Goal: Information Seeking & Learning: Learn about a topic

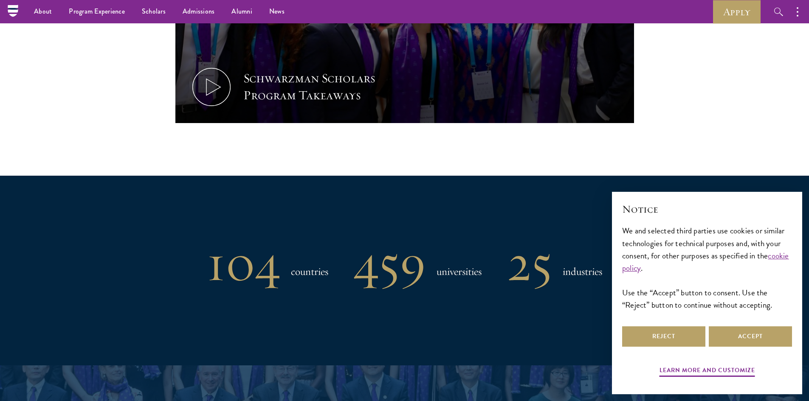
scroll to position [297, 0]
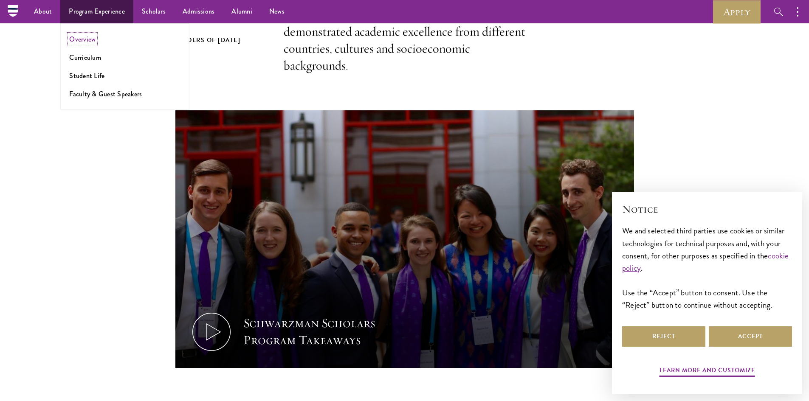
click at [95, 38] on link "Overview" at bounding box center [82, 39] width 26 height 10
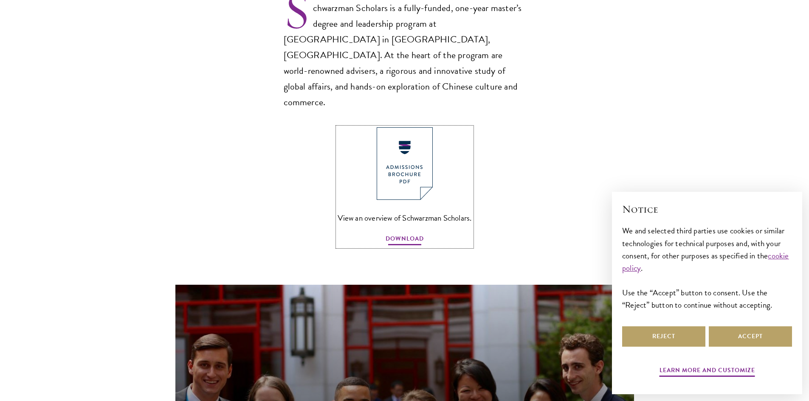
click at [413, 234] on span "DOWNLOAD" at bounding box center [404, 240] width 38 height 13
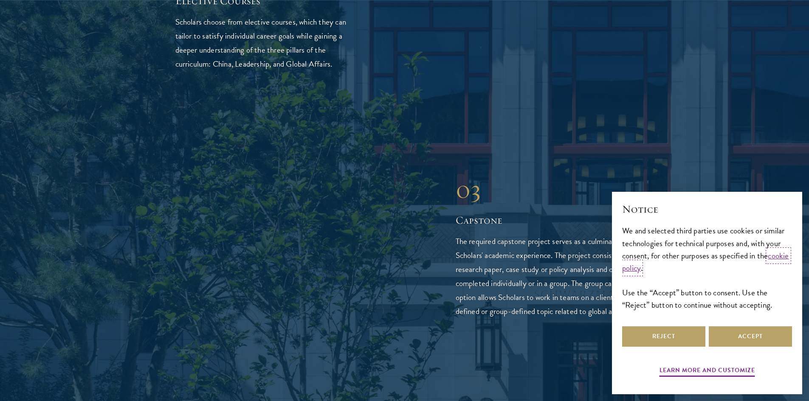
scroll to position [1868, 0]
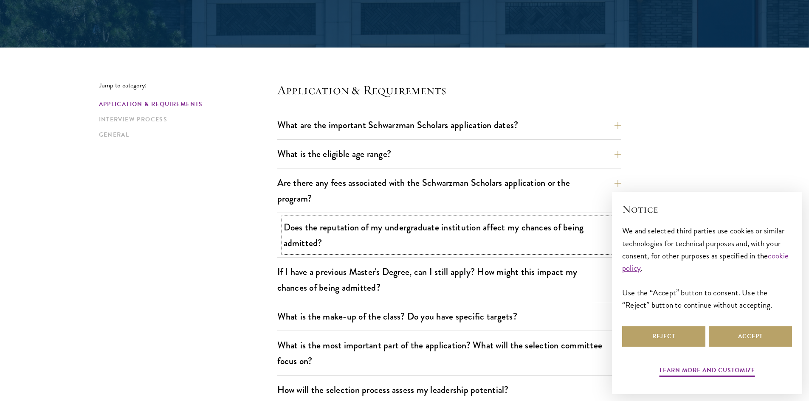
click at [355, 234] on button "Does the reputation of my undergraduate institution affect my chances of being …" at bounding box center [456, 235] width 344 height 35
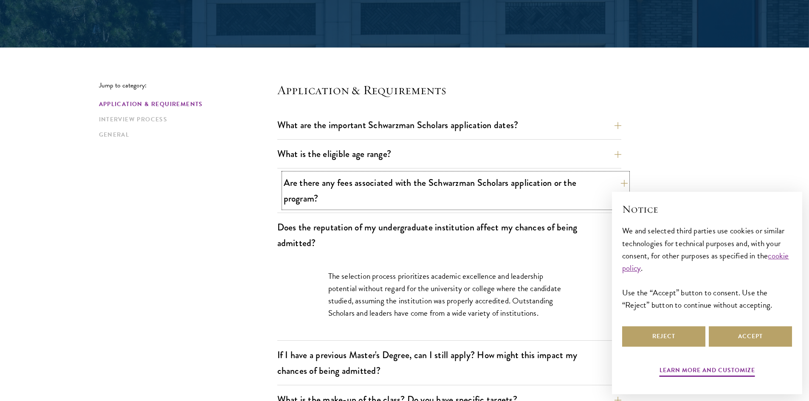
click at [352, 191] on button "Are there any fees associated with the Schwarzman Scholars application or the p…" at bounding box center [456, 190] width 344 height 35
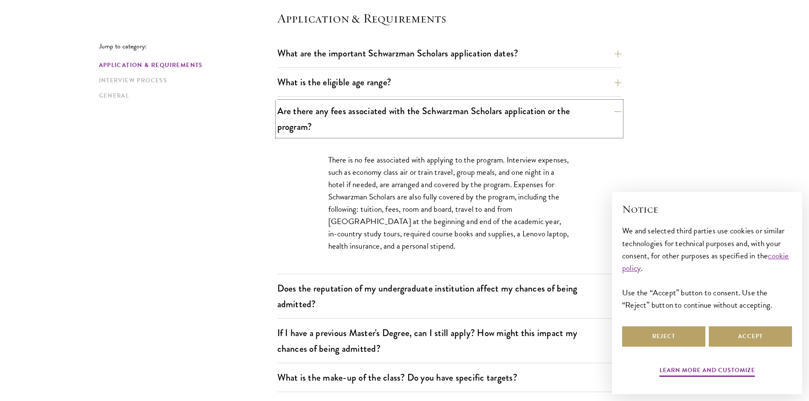
scroll to position [255, 0]
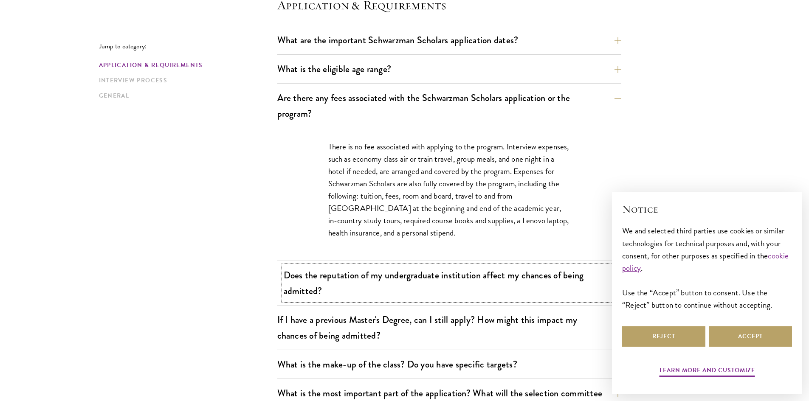
click at [391, 280] on button "Does the reputation of my undergraduate institution affect my chances of being …" at bounding box center [456, 283] width 344 height 35
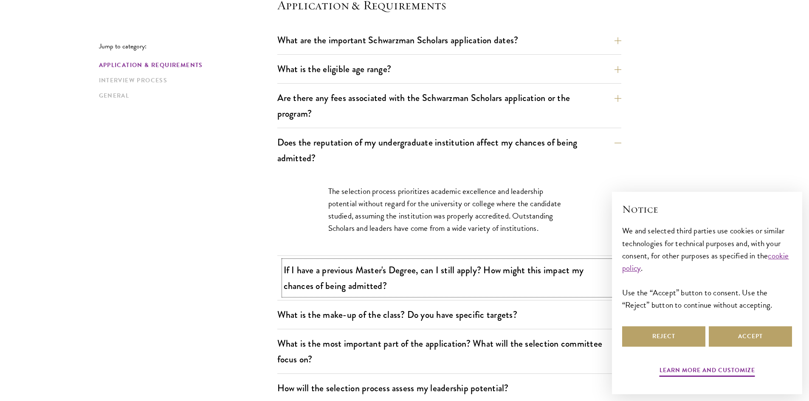
click at [405, 287] on button "If I have a previous Master's Degree, can I still apply? How might this impact …" at bounding box center [456, 278] width 344 height 35
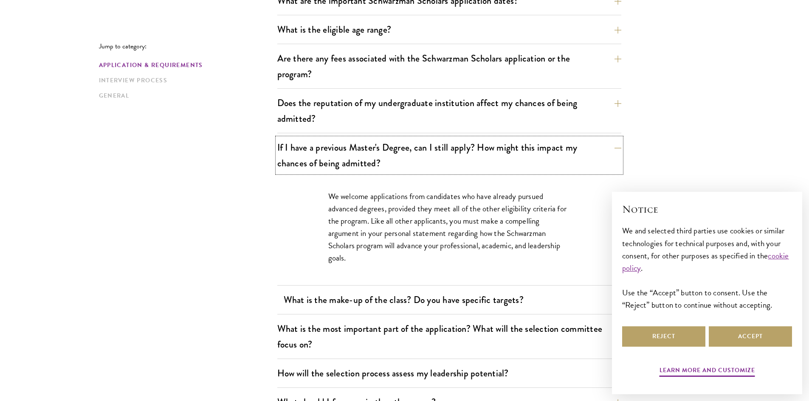
scroll to position [297, 0]
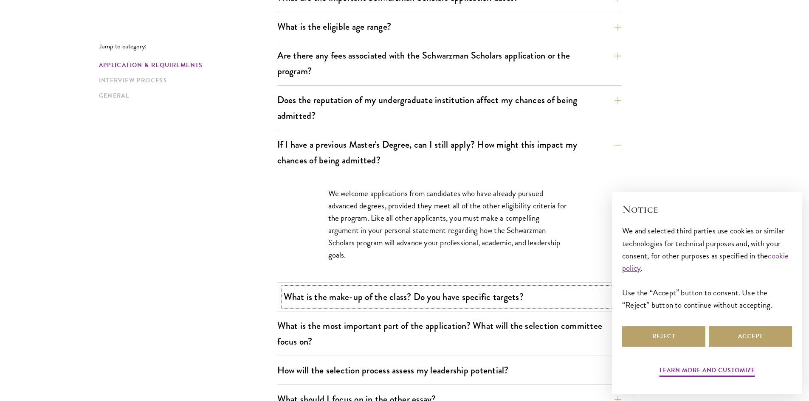
click at [411, 304] on button "What is the make-up of the class? Do you have specific targets?" at bounding box center [456, 296] width 344 height 19
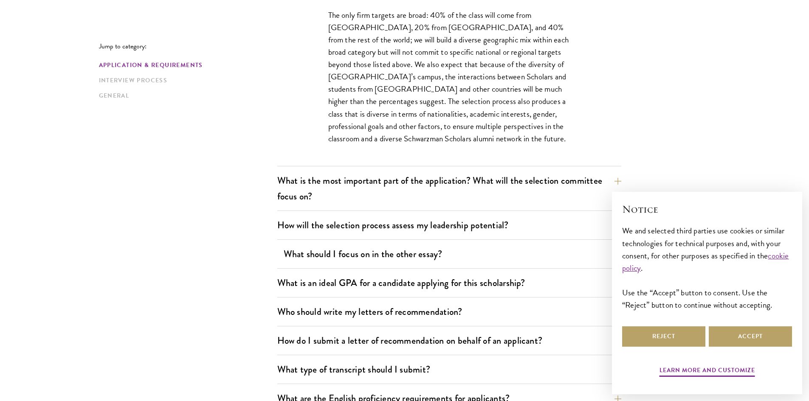
scroll to position [509, 0]
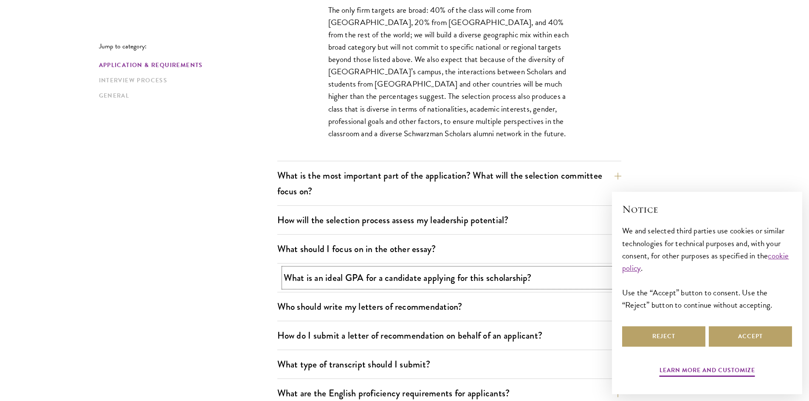
click at [440, 281] on button "What is an ideal GPA for a candidate applying for this scholarship?" at bounding box center [456, 277] width 344 height 19
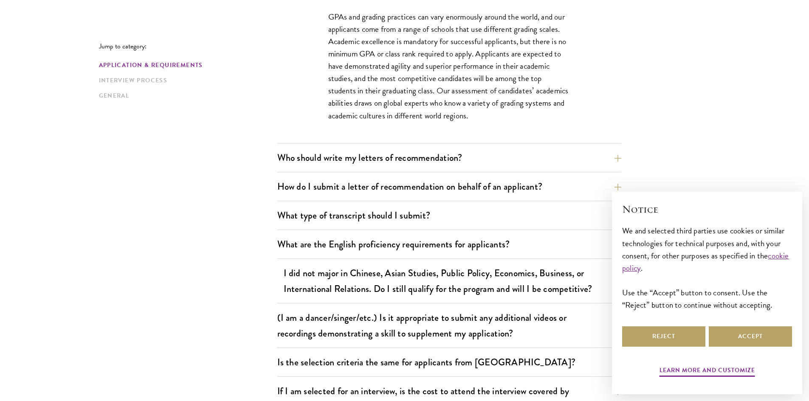
scroll to position [637, 0]
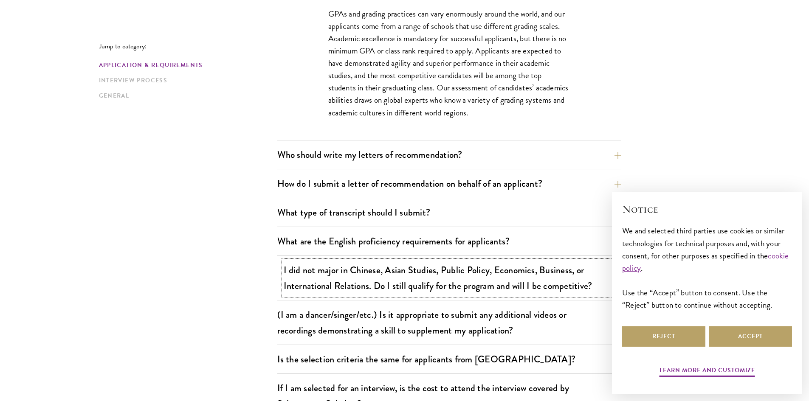
click at [468, 279] on button "I did not major in Chinese, Asian Studies, Public Policy, Economics, Business, …" at bounding box center [456, 278] width 344 height 35
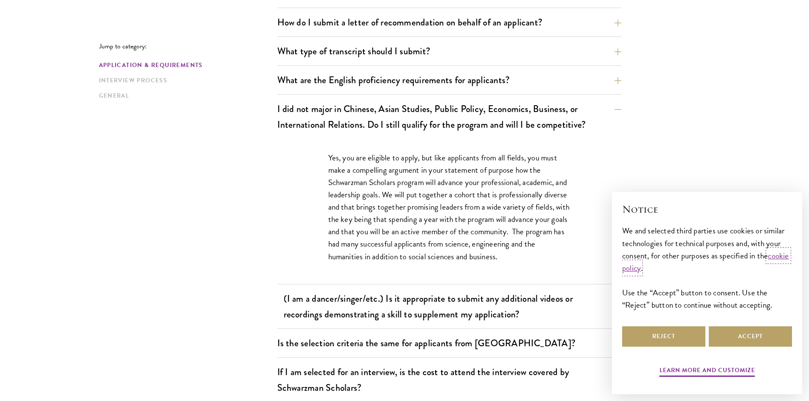
scroll to position [679, 0]
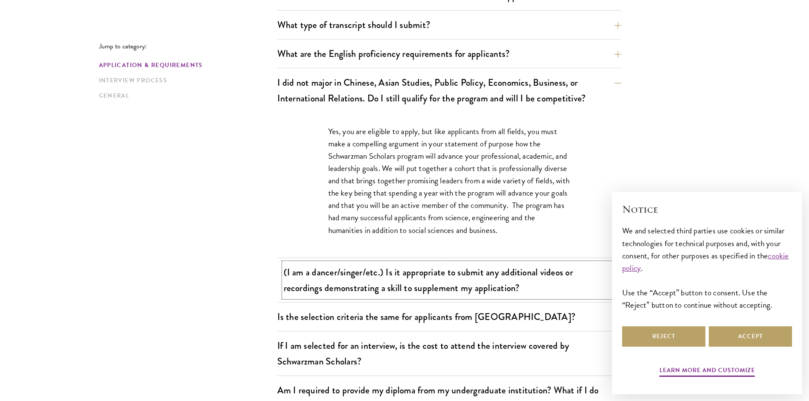
click at [490, 280] on button "(I am a dancer/singer/etc.) Is it appropriate to submit any additional videos o…" at bounding box center [456, 280] width 344 height 35
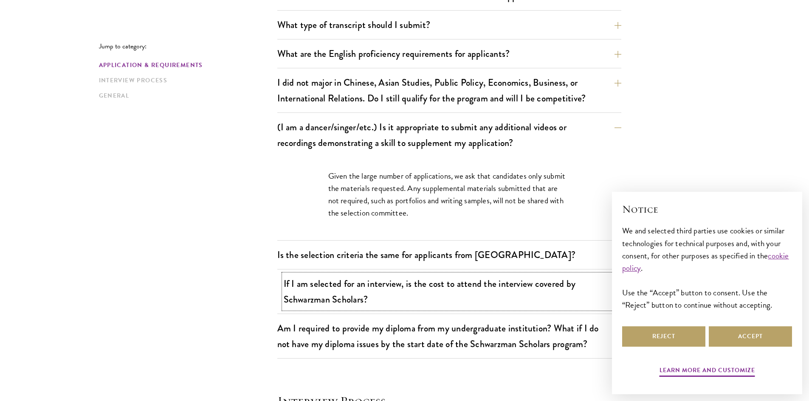
click at [509, 288] on button "If I am selected for an interview, is the cost to attend the interview covered …" at bounding box center [456, 291] width 344 height 35
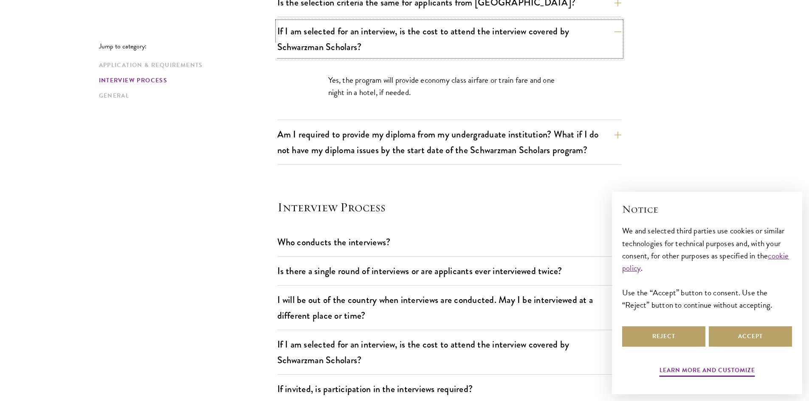
scroll to position [849, 0]
click at [494, 246] on button "Who conducts the interviews?" at bounding box center [456, 241] width 344 height 19
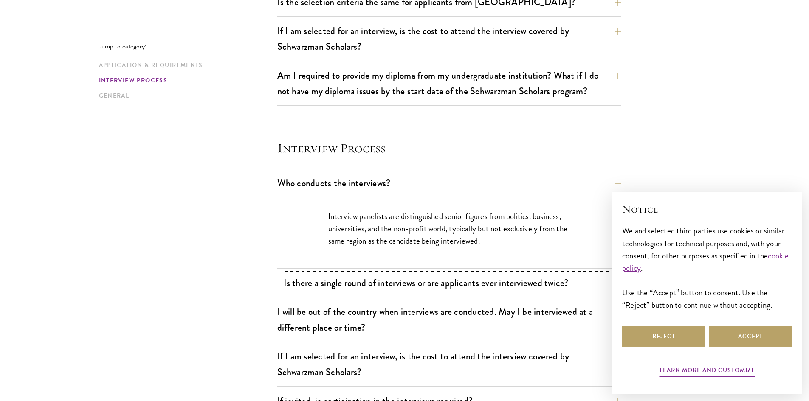
click at [481, 288] on button "Is there a single round of interviews or are applicants ever interviewed twice?" at bounding box center [456, 282] width 344 height 19
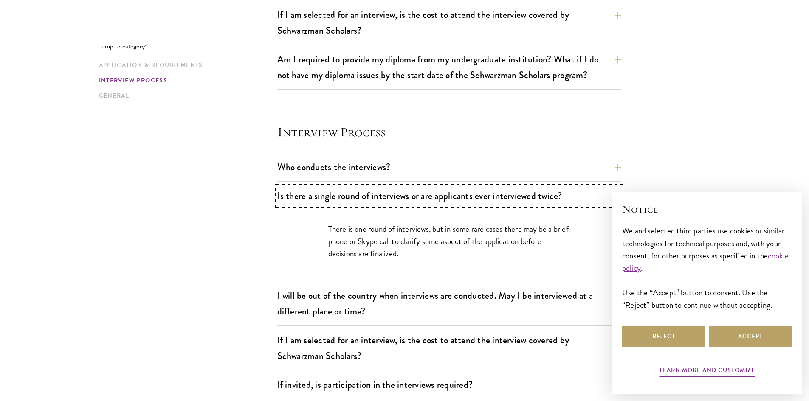
scroll to position [934, 0]
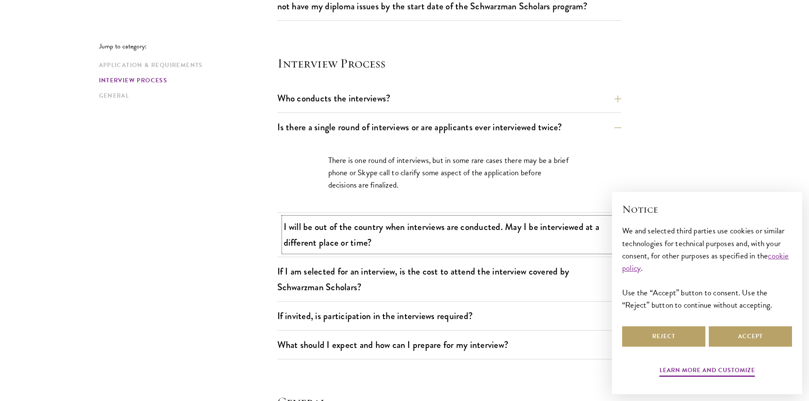
click at [488, 242] on button "I will be out of the country when interviews are conducted. May I be interviewe…" at bounding box center [456, 234] width 344 height 35
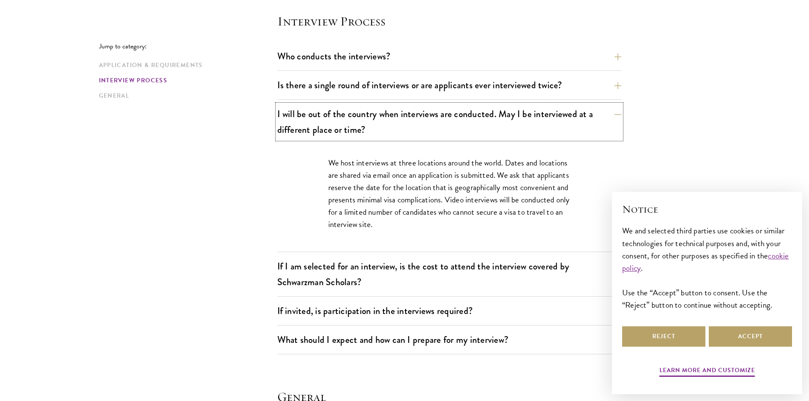
scroll to position [976, 0]
click at [471, 273] on button "If I am selected for an interview, is the cost to attend the interview covered …" at bounding box center [456, 273] width 344 height 35
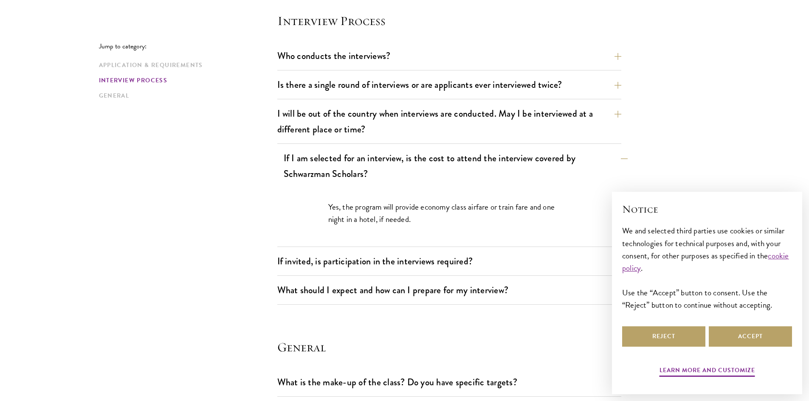
click at [471, 273] on div "If invited, is participation in the interviews required? The in-person intervie…" at bounding box center [449, 264] width 344 height 24
click at [473, 266] on button "If invited, is participation in the interviews required?" at bounding box center [456, 261] width 344 height 19
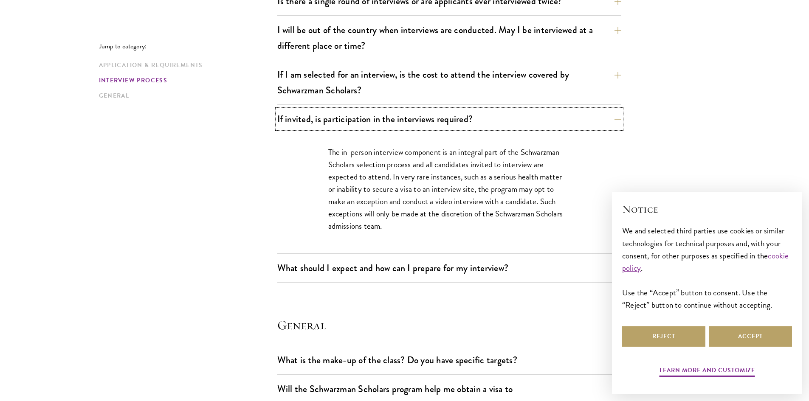
scroll to position [1061, 0]
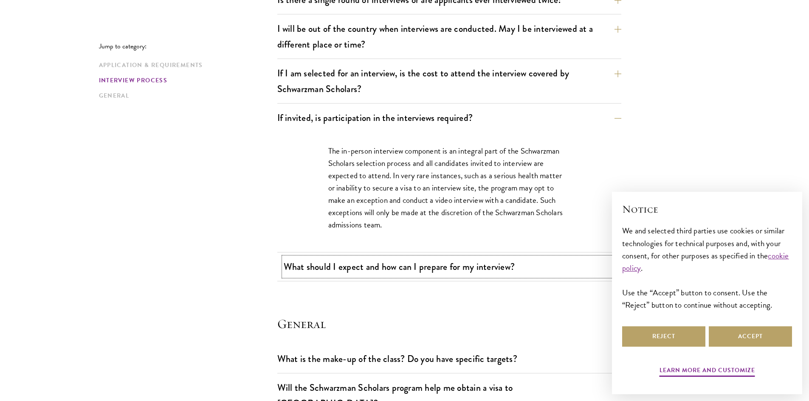
click at [473, 271] on button "What should I expect and how can I prepare for my interview?" at bounding box center [456, 266] width 344 height 19
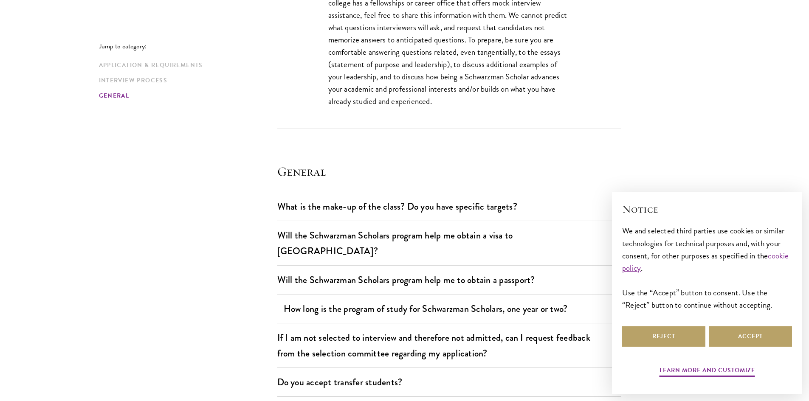
scroll to position [1698, 0]
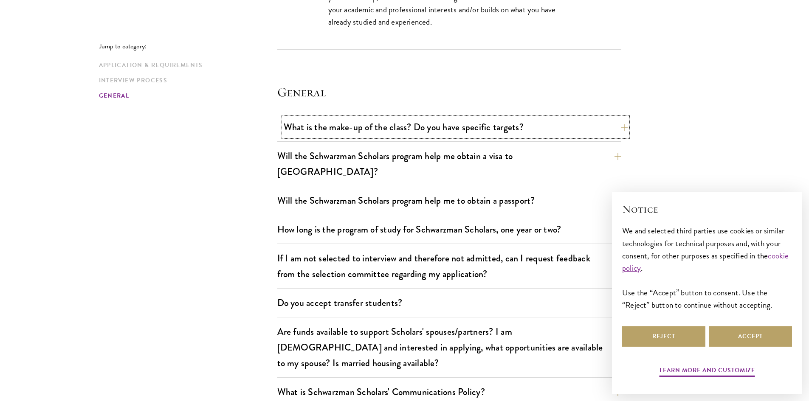
click at [516, 126] on button "What is the make-up of the class? Do you have specific targets?" at bounding box center [456, 127] width 344 height 19
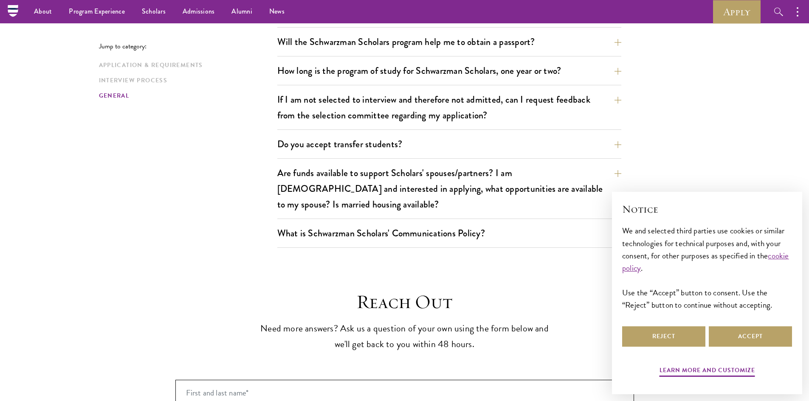
scroll to position [1486, 0]
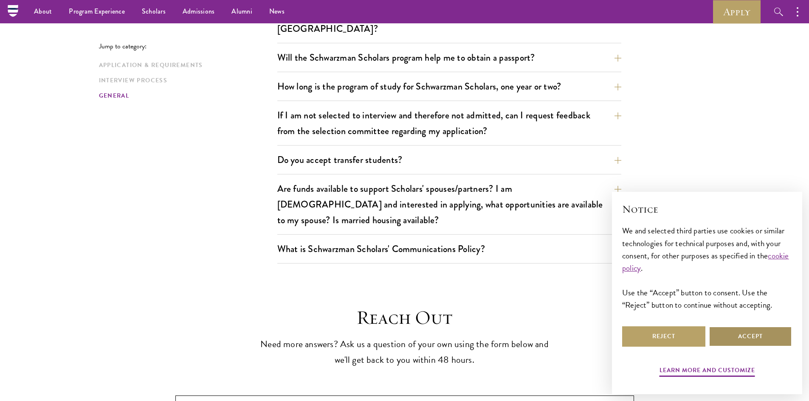
click at [725, 340] on button "Accept" at bounding box center [750, 336] width 83 height 20
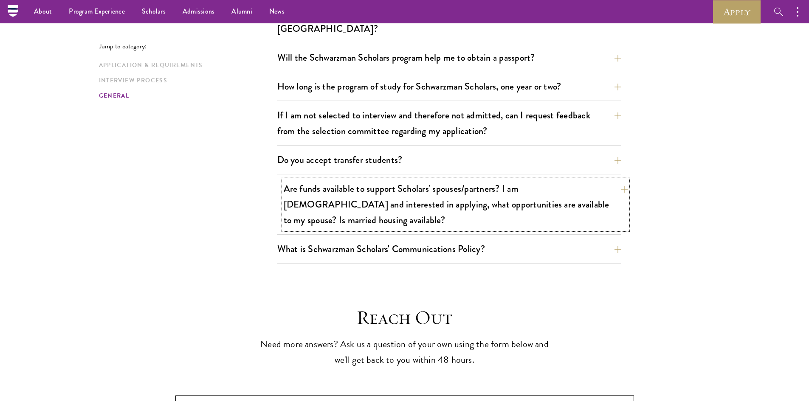
click at [613, 179] on button "Are funds available to support Scholars' spouses/partners? I am married and int…" at bounding box center [456, 204] width 344 height 51
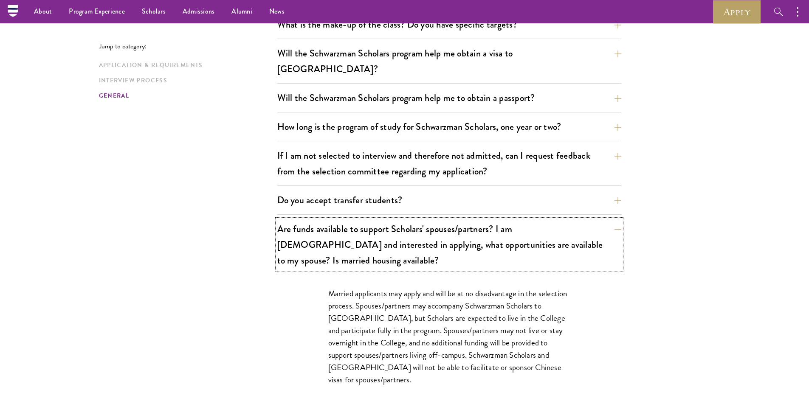
scroll to position [1274, 0]
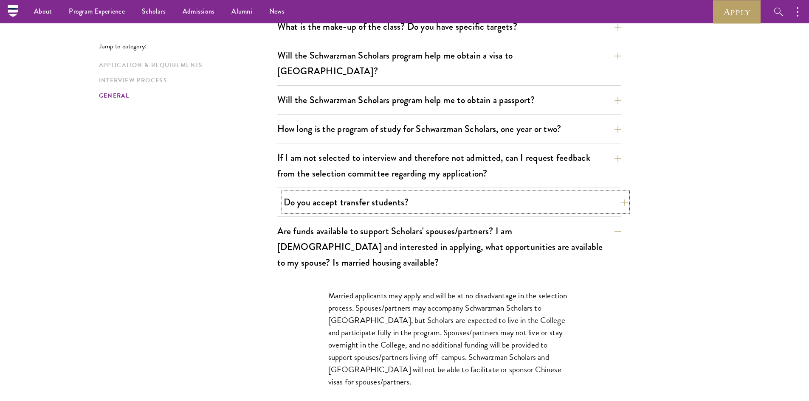
click at [581, 193] on button "Do you accept transfer students?" at bounding box center [456, 202] width 344 height 19
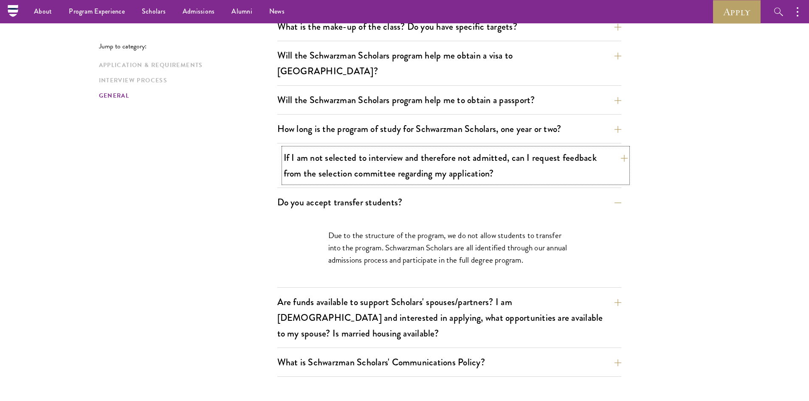
click at [584, 166] on button "If I am not selected to interview and therefore not admitted, can I request fee…" at bounding box center [456, 165] width 344 height 35
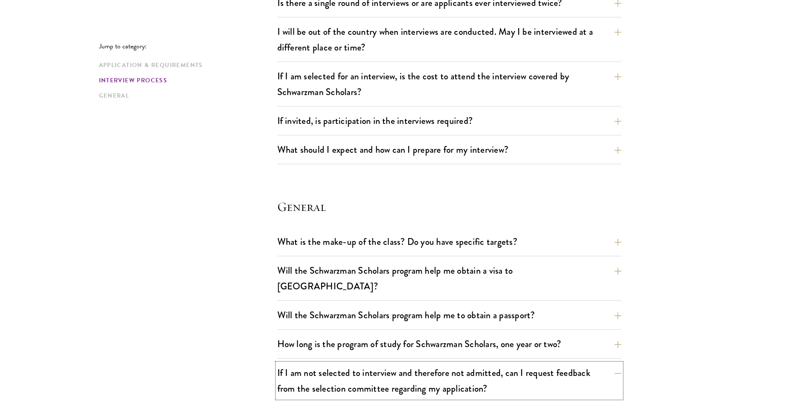
scroll to position [1146, 0]
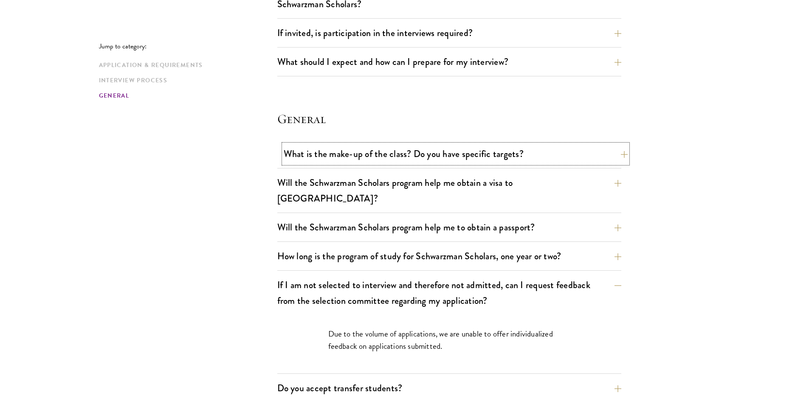
click at [558, 161] on button "What is the make-up of the class? Do you have specific targets?" at bounding box center [456, 153] width 344 height 19
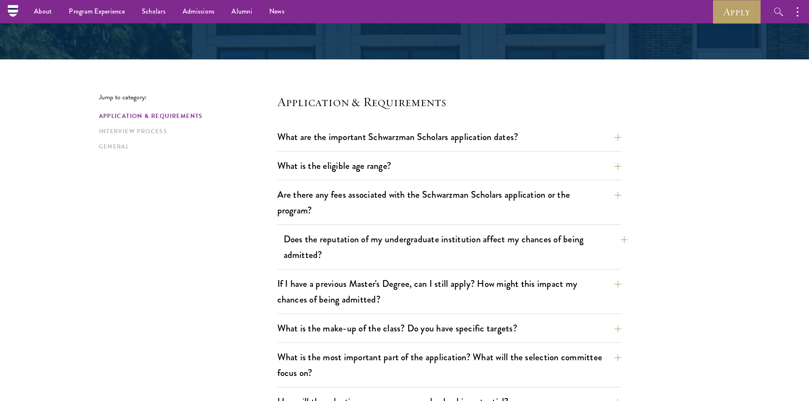
scroll to position [212, 0]
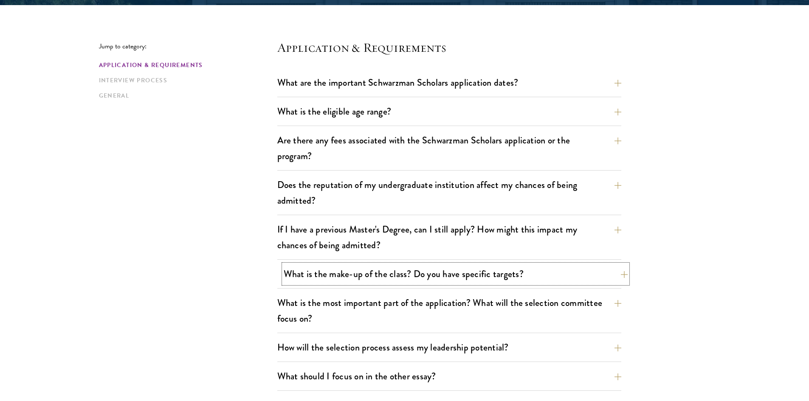
click at [452, 273] on button "What is the make-up of the class? Do you have specific targets?" at bounding box center [456, 273] width 344 height 19
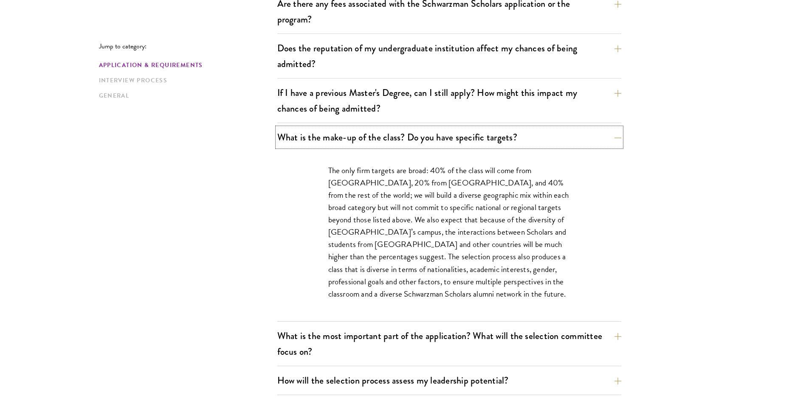
scroll to position [382, 0]
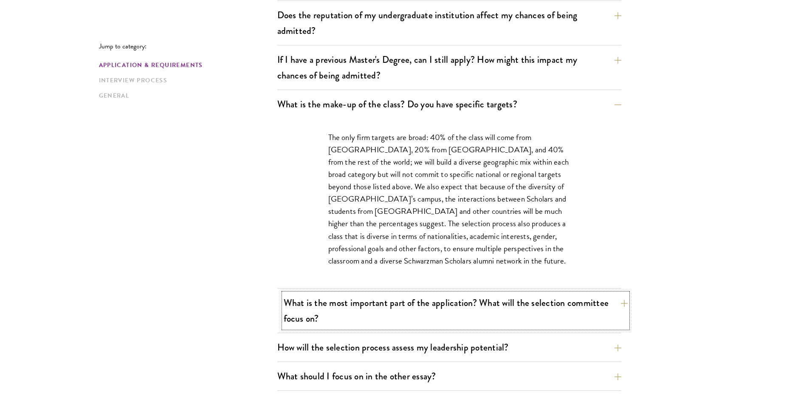
click at [430, 315] on button "What is the most important part of the application? What will the selection com…" at bounding box center [456, 310] width 344 height 35
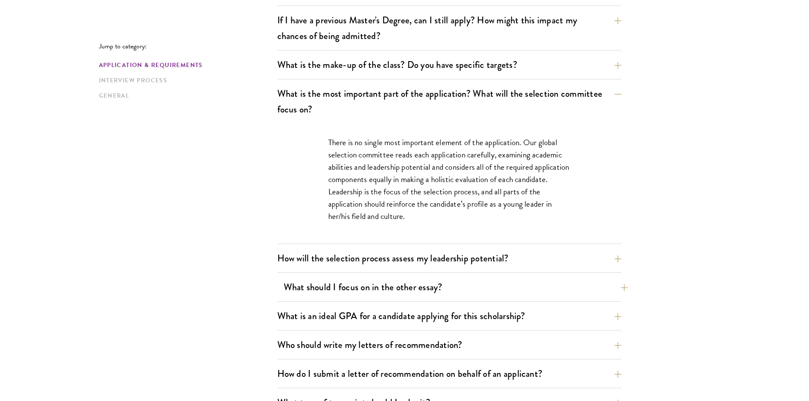
scroll to position [425, 0]
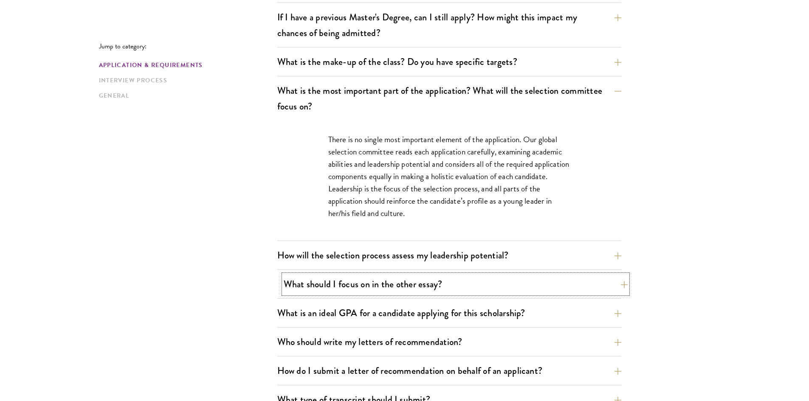
click at [529, 290] on button "What should I focus on in the other essay?" at bounding box center [456, 284] width 344 height 19
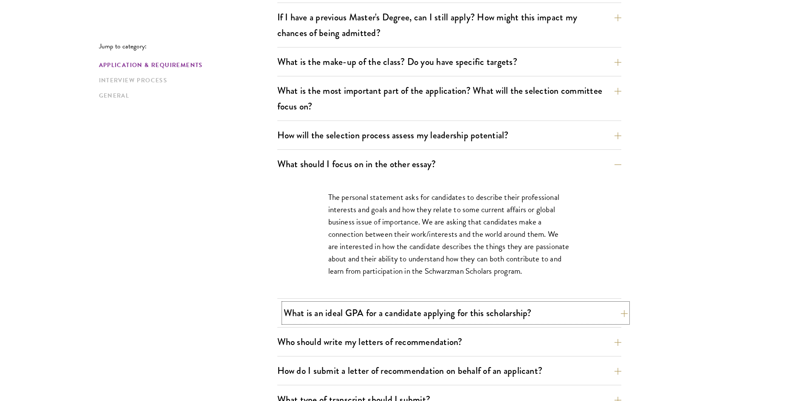
click at [521, 305] on button "What is an ideal GPA for a candidate applying for this scholarship?" at bounding box center [456, 313] width 344 height 19
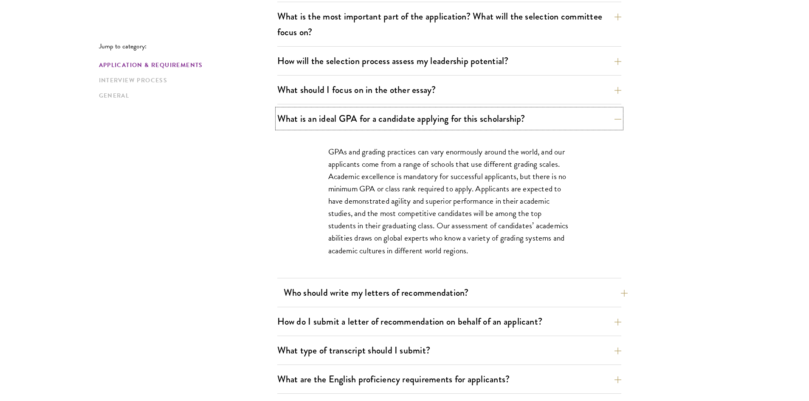
scroll to position [509, 0]
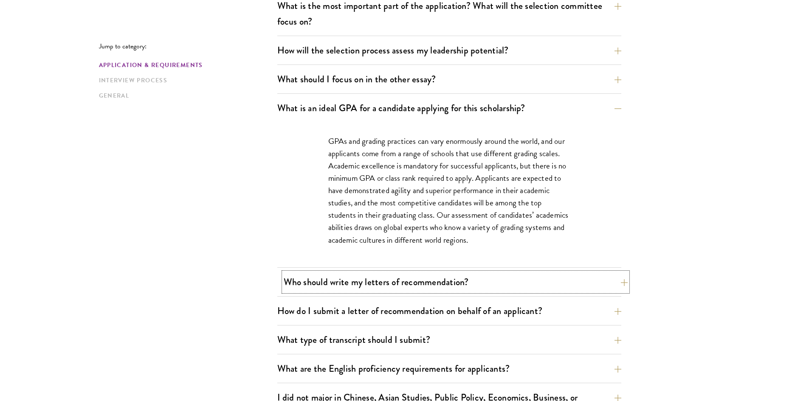
click at [509, 291] on button "Who should write my letters of recommendation?" at bounding box center [456, 282] width 344 height 19
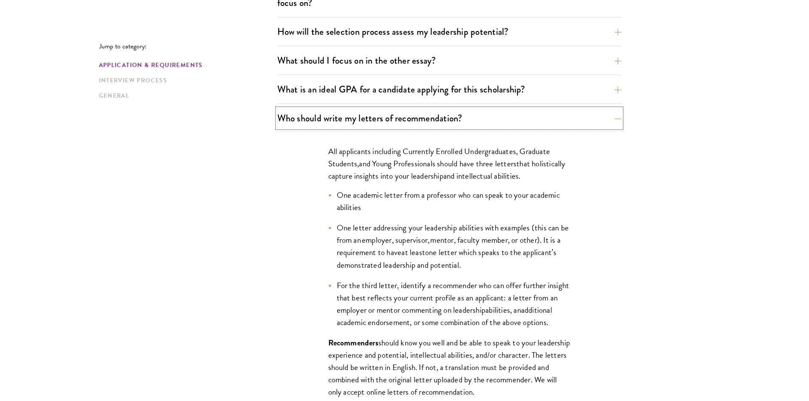
scroll to position [552, 0]
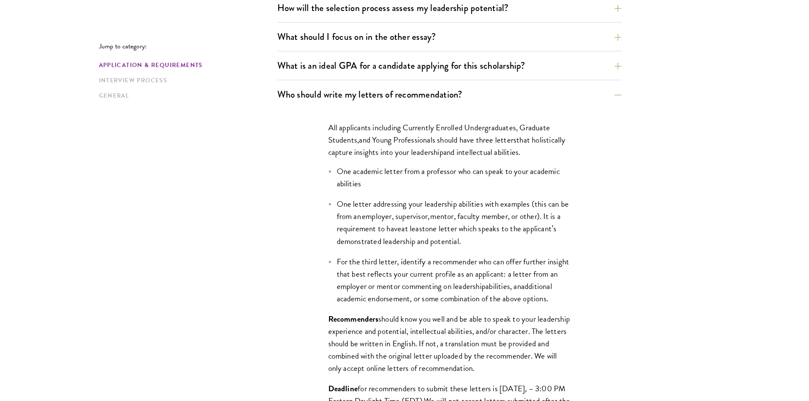
drag, startPoint x: 715, startPoint y: 255, endPoint x: 701, endPoint y: 249, distance: 15.1
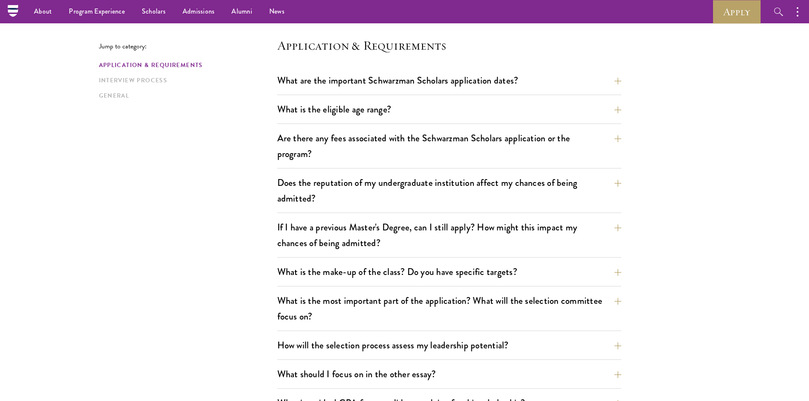
scroll to position [42, 0]
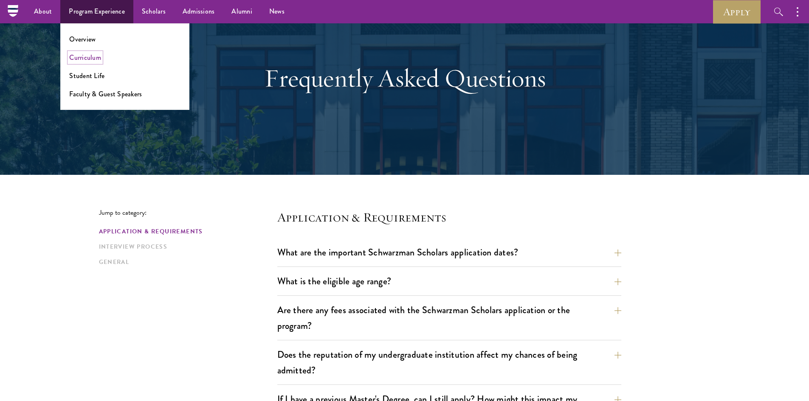
click at [91, 58] on link "Curriculum" at bounding box center [85, 58] width 32 height 10
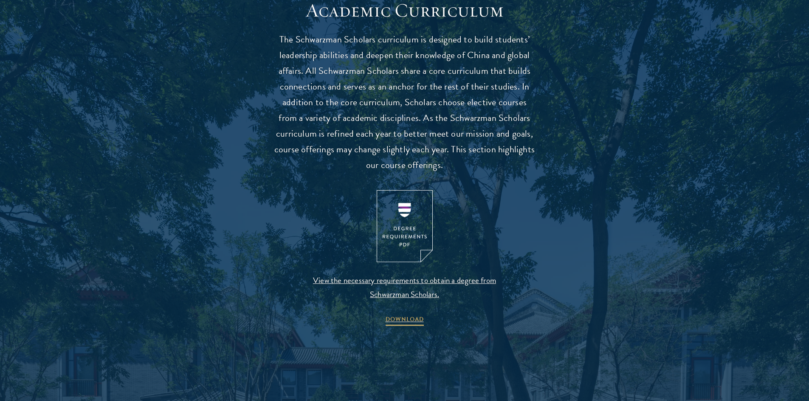
scroll to position [764, 0]
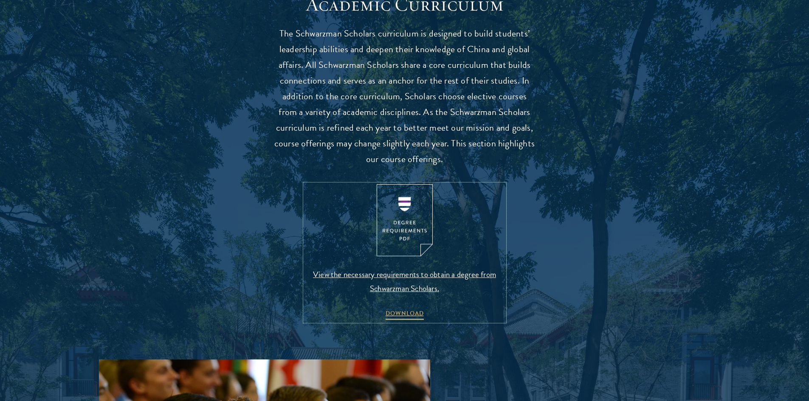
click at [415, 225] on img at bounding box center [405, 220] width 56 height 73
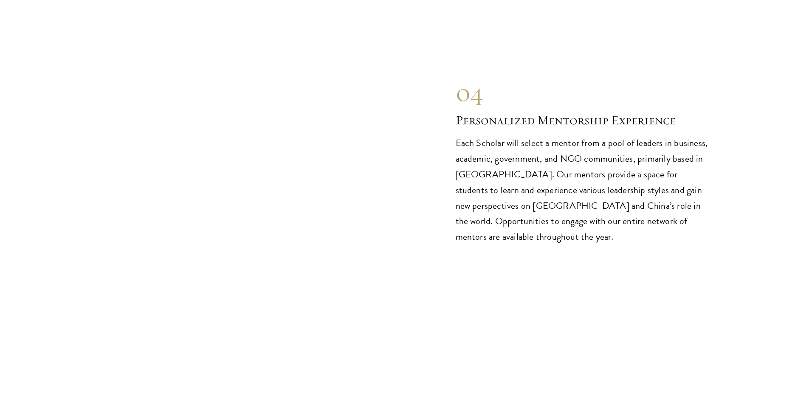
scroll to position [4543, 0]
